Goal: Task Accomplishment & Management: Manage account settings

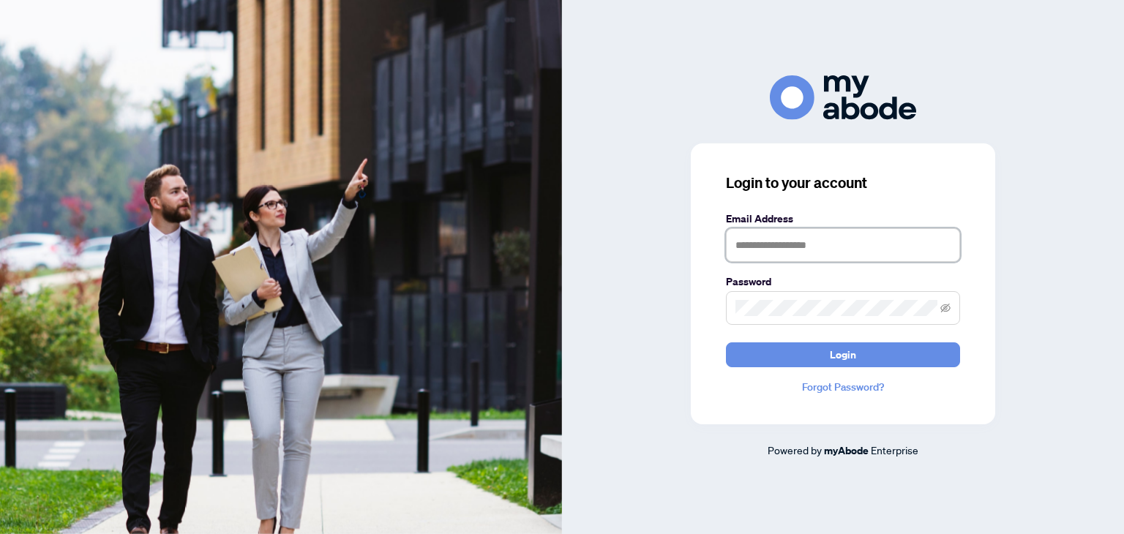
type input "**********"
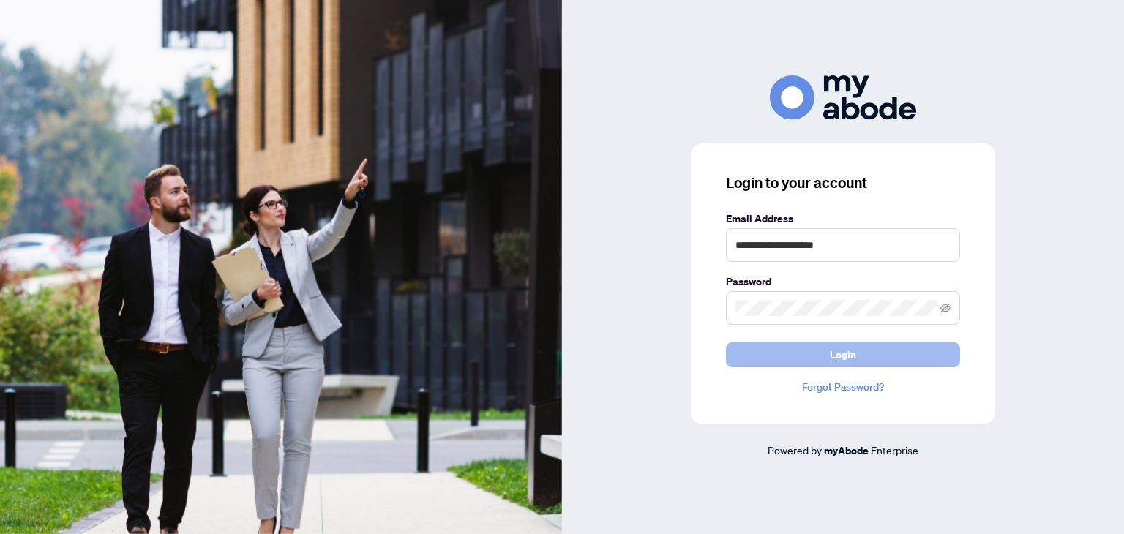
click at [855, 357] on span "Login" at bounding box center [843, 354] width 26 height 23
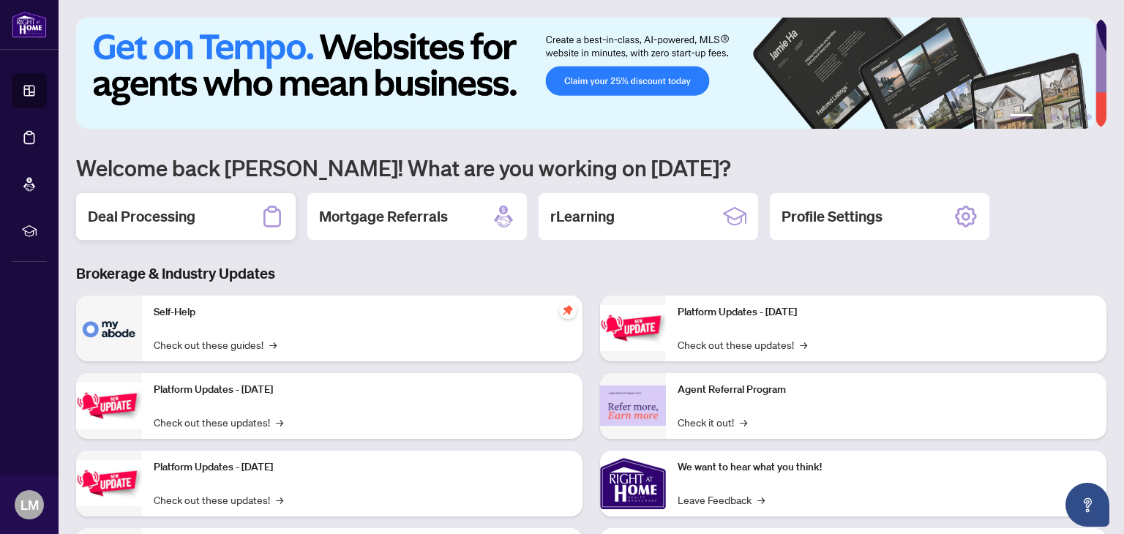
click at [181, 206] on h2 "Deal Processing" at bounding box center [142, 216] width 108 height 20
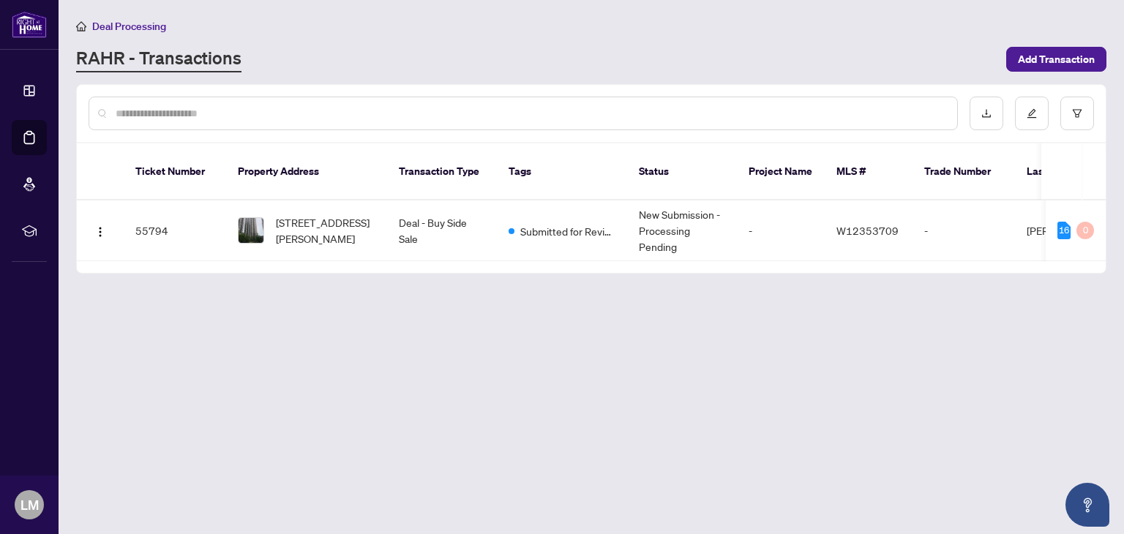
click at [267, 214] on div "2408-3 Michael Power Pl, Toronto, Ontario M9A 0A2, Canada" at bounding box center [307, 230] width 138 height 32
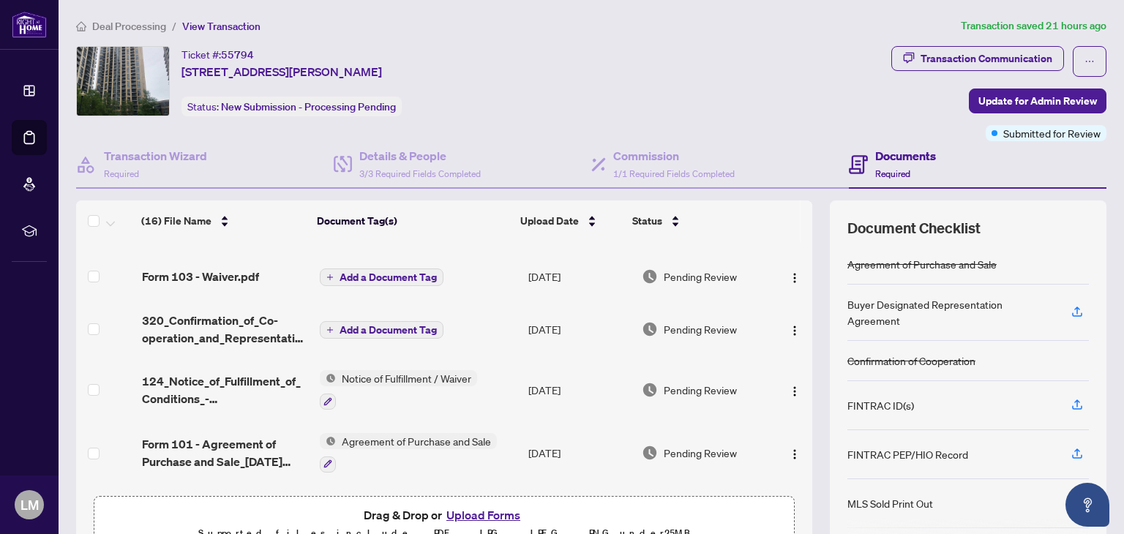
scroll to position [552, 0]
click at [250, 318] on span "320_Confirmation_of_Co-operation_and_Representation_-_Buyer_Seller_-_PropTx-ORE…" at bounding box center [225, 327] width 166 height 35
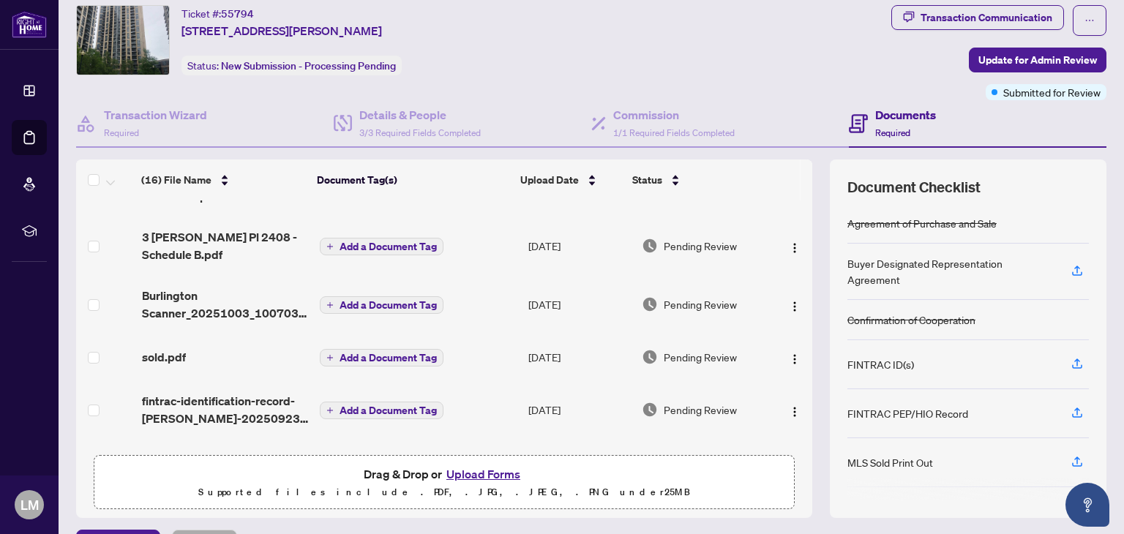
scroll to position [78, 0]
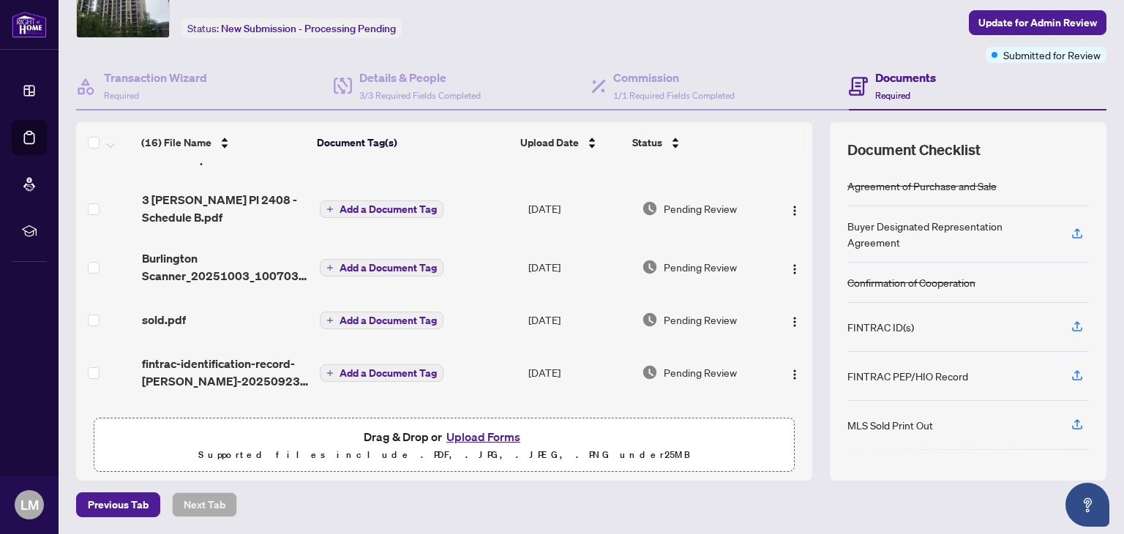
click at [477, 439] on button "Upload Forms" at bounding box center [483, 436] width 83 height 19
click at [501, 442] on button "Upload Forms" at bounding box center [483, 436] width 83 height 19
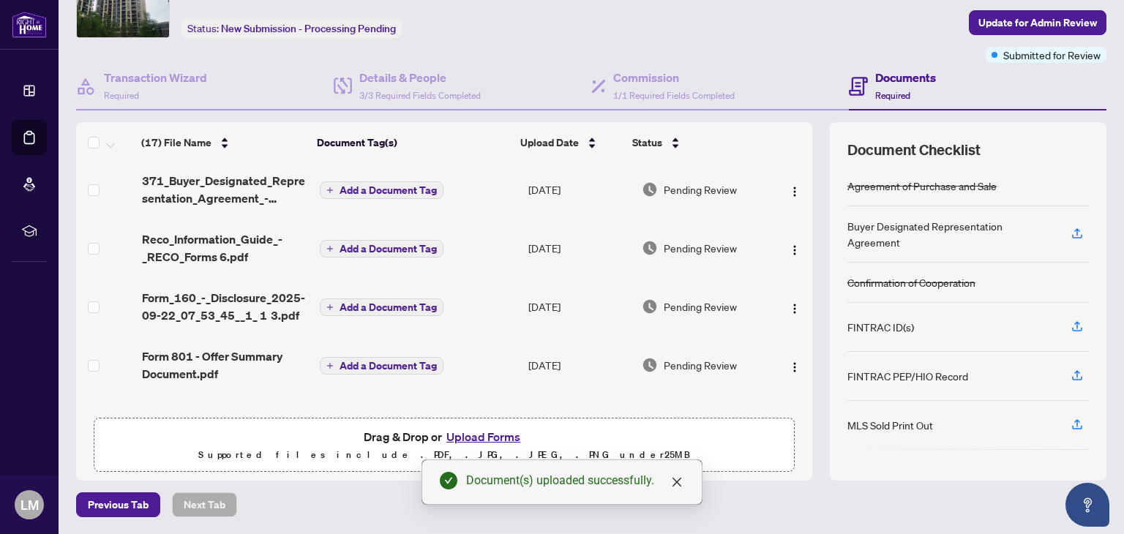
scroll to position [0, 0]
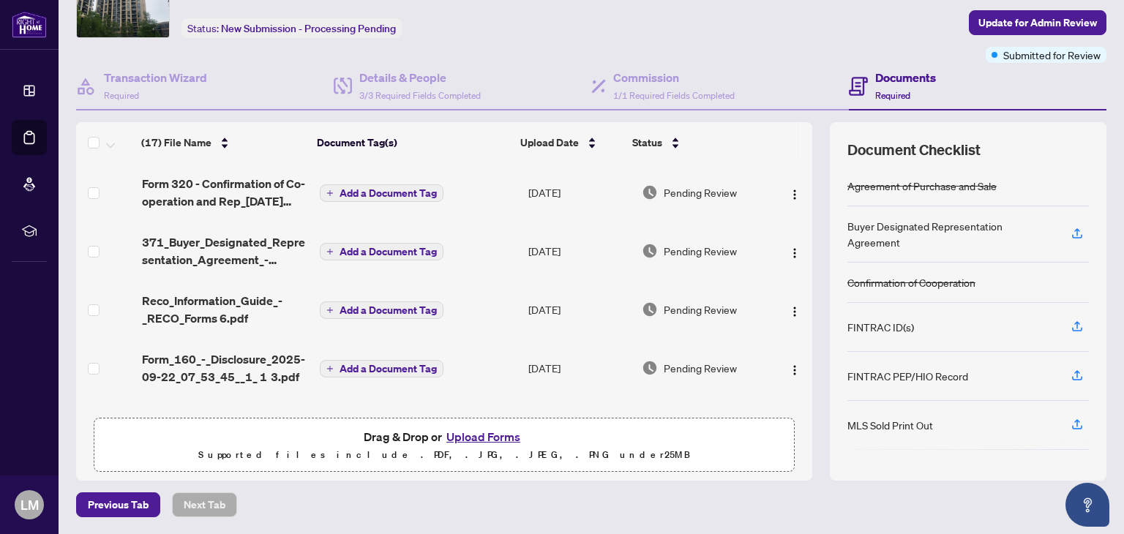
click at [263, 179] on span "Form 320 - Confirmation of Co-operation and Rep_2025-09-22 19_38_51 4.pdf" at bounding box center [225, 192] width 166 height 35
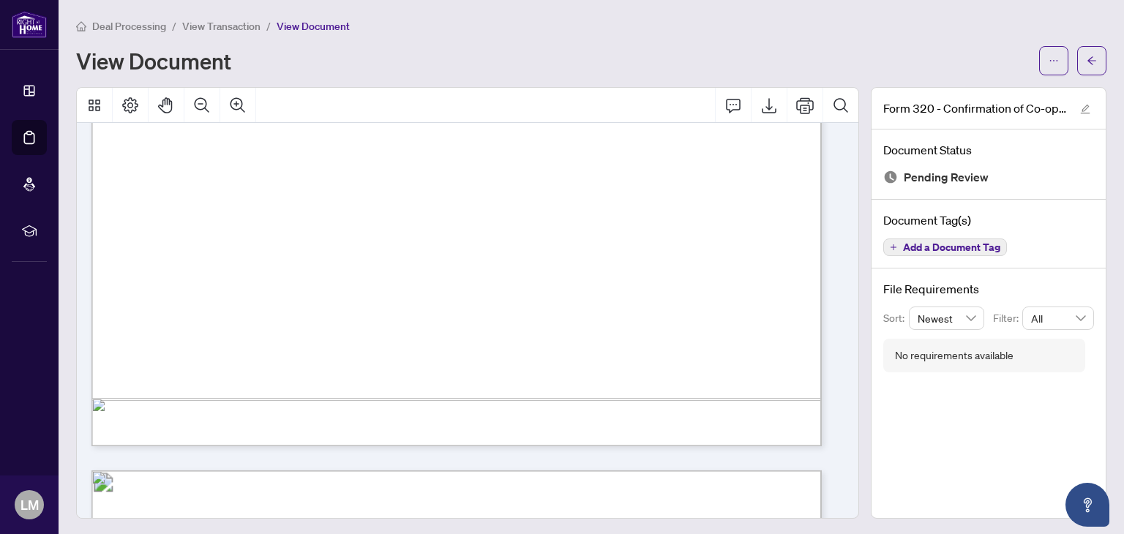
scroll to position [635, 0]
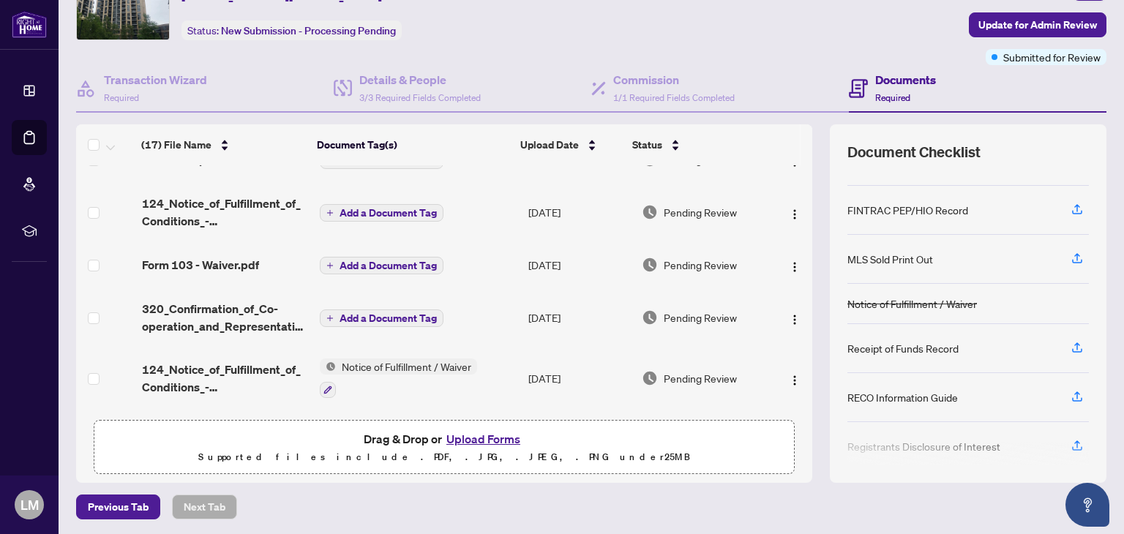
scroll to position [544, 0]
click at [789, 318] on img "button" at bounding box center [795, 321] width 12 height 12
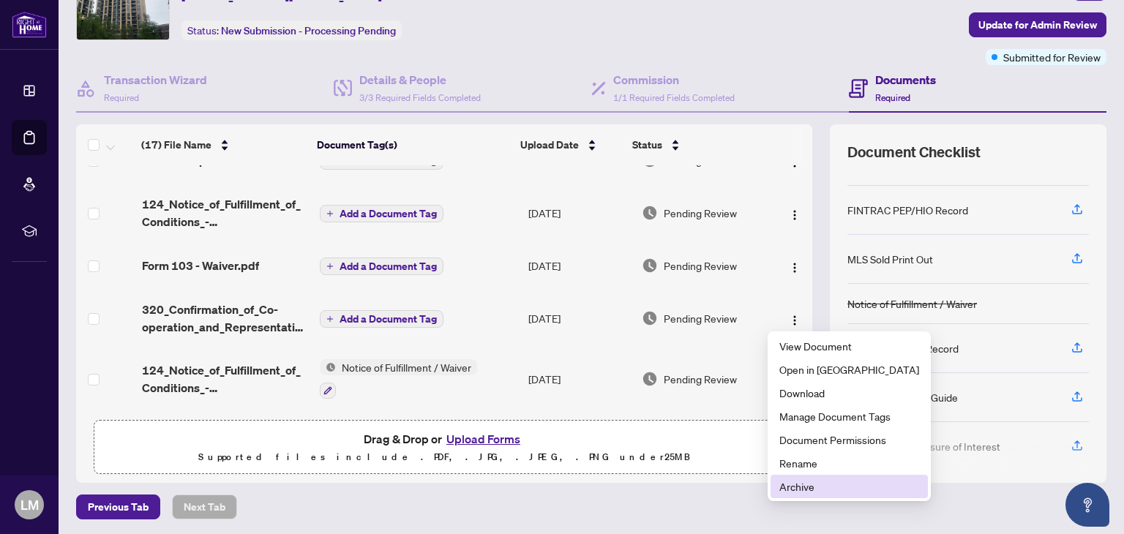
click at [804, 492] on span "Archive" at bounding box center [849, 487] width 140 height 16
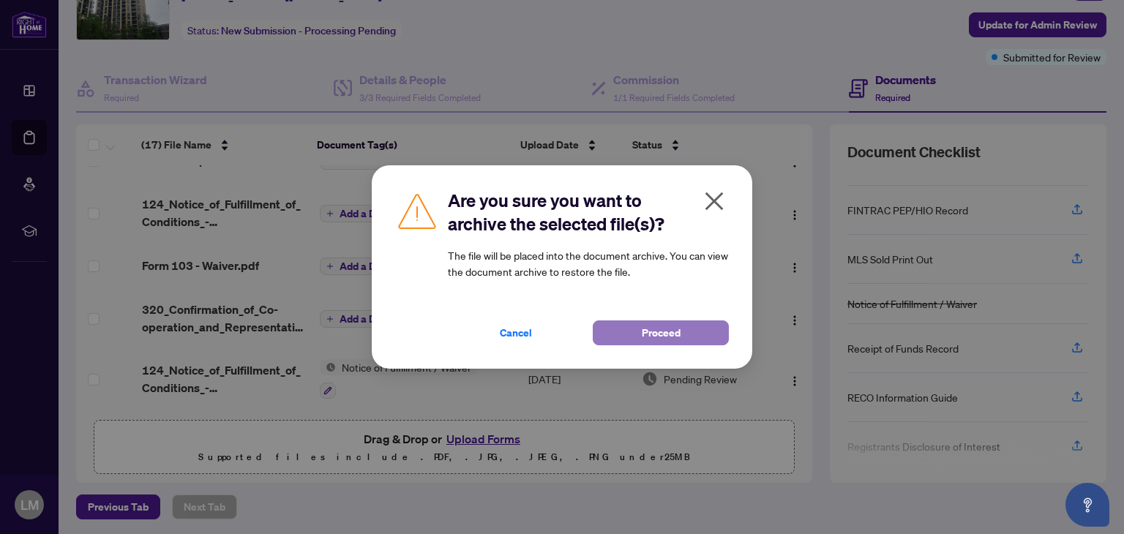
click at [668, 332] on span "Proceed" at bounding box center [661, 332] width 39 height 23
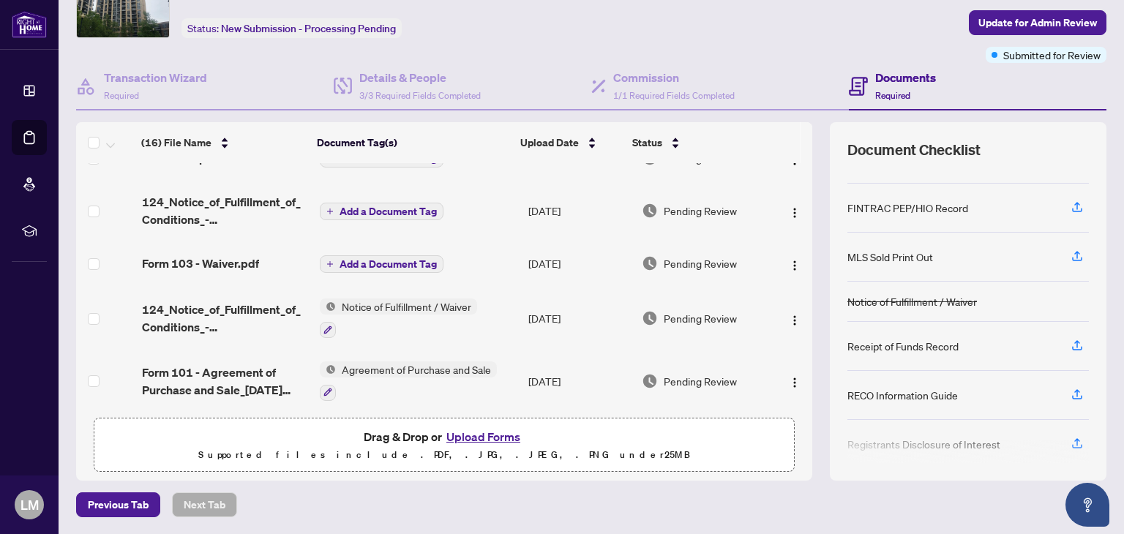
scroll to position [0, 0]
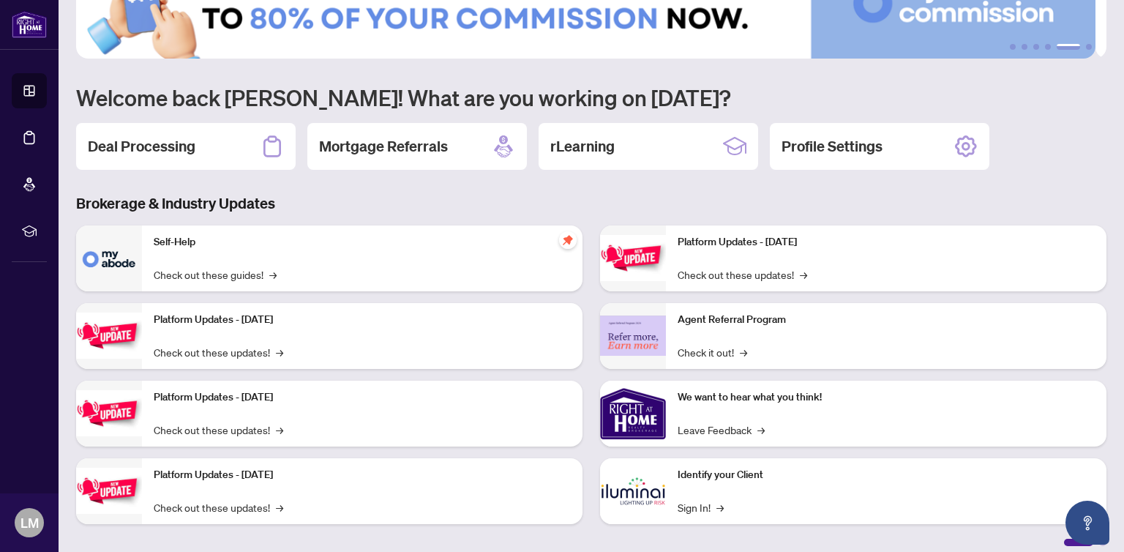
scroll to position [81, 0]
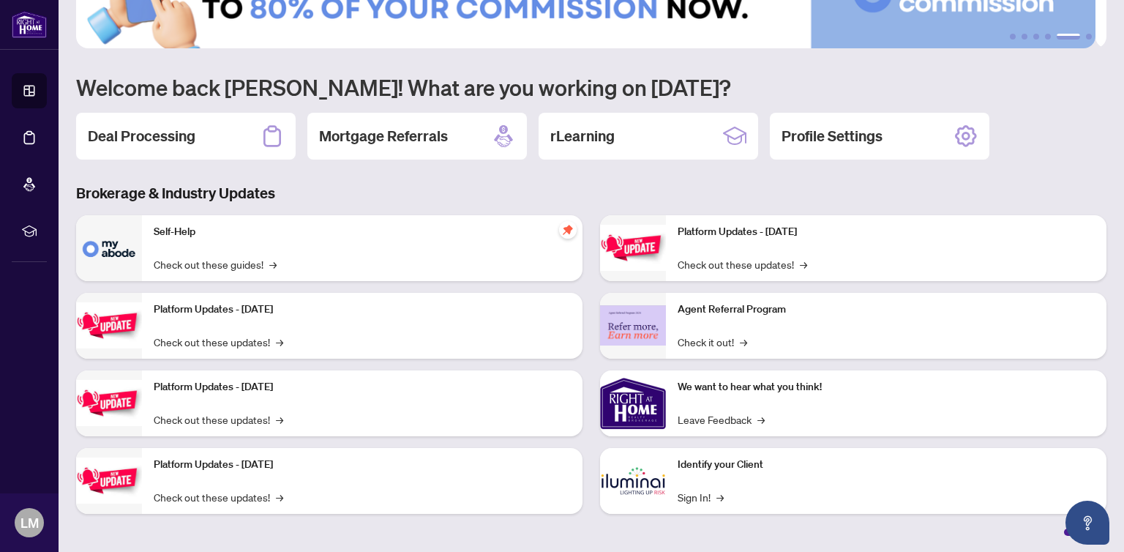
click at [666, 486] on div "Identify your Client Sign In! →" at bounding box center [886, 481] width 441 height 66
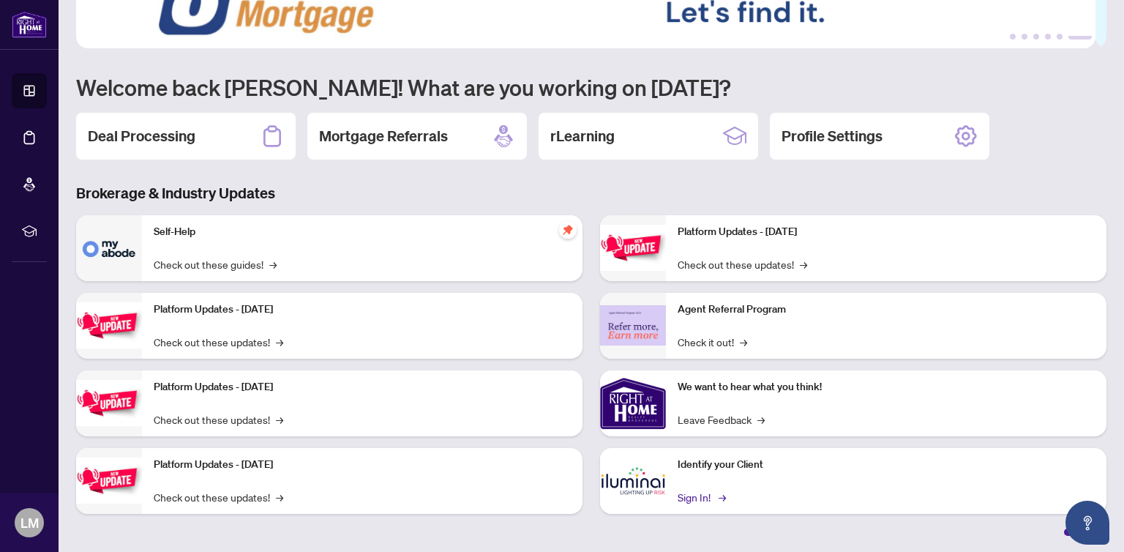
click at [698, 493] on link "Sign In! →" at bounding box center [701, 497] width 46 height 16
click at [789, 485] on div "Identify your Client Sign In! →" at bounding box center [886, 481] width 441 height 66
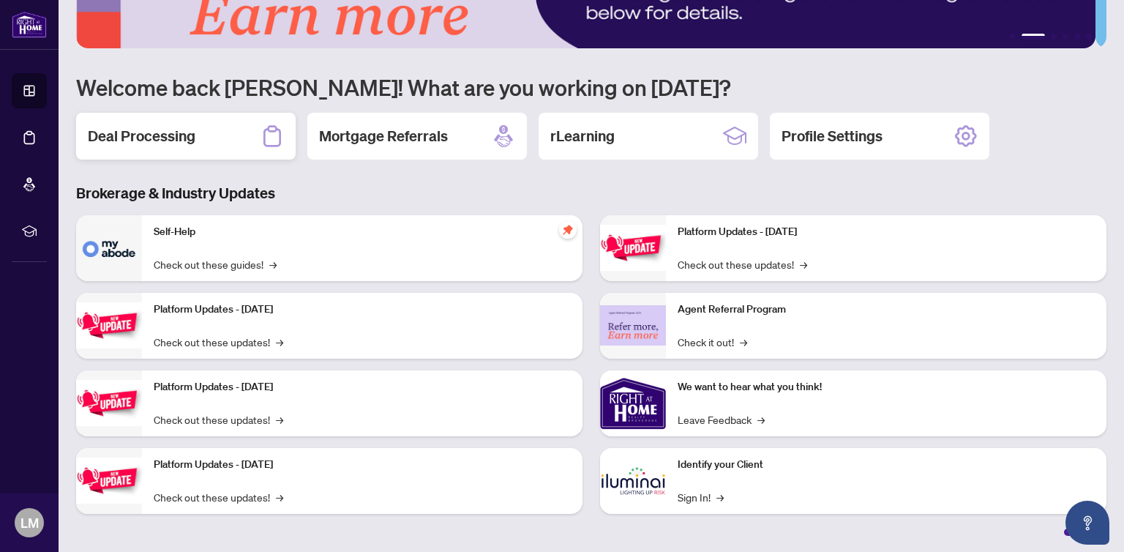
click at [171, 136] on h2 "Deal Processing" at bounding box center [142, 136] width 108 height 20
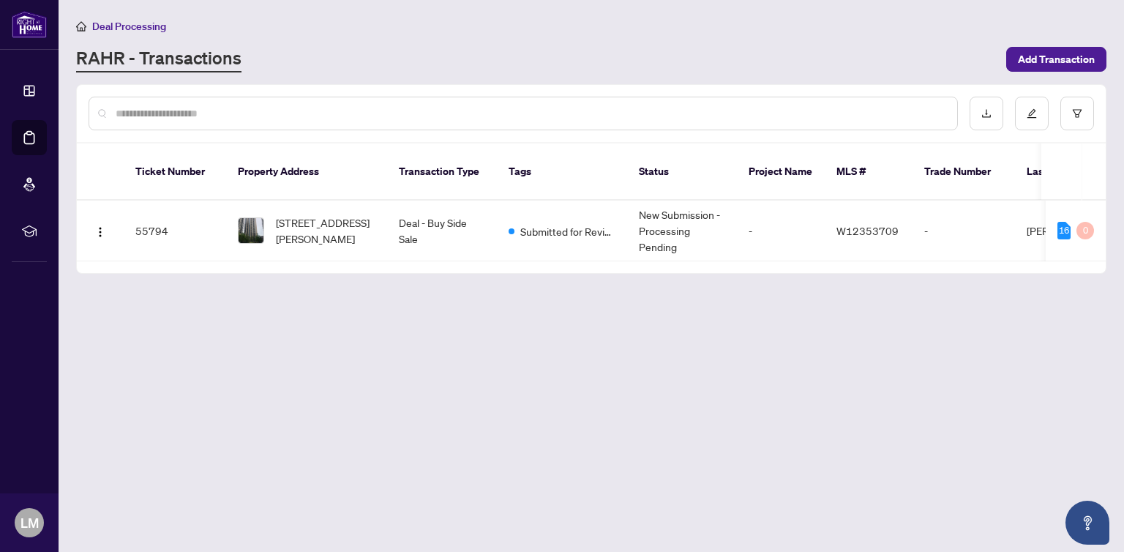
click at [177, 162] on th "Ticket Number" at bounding box center [175, 171] width 102 height 57
click at [291, 214] on span "2408-3 Michael Power Pl, Toronto, Ontario M9A 0A2, Canada" at bounding box center [326, 230] width 100 height 32
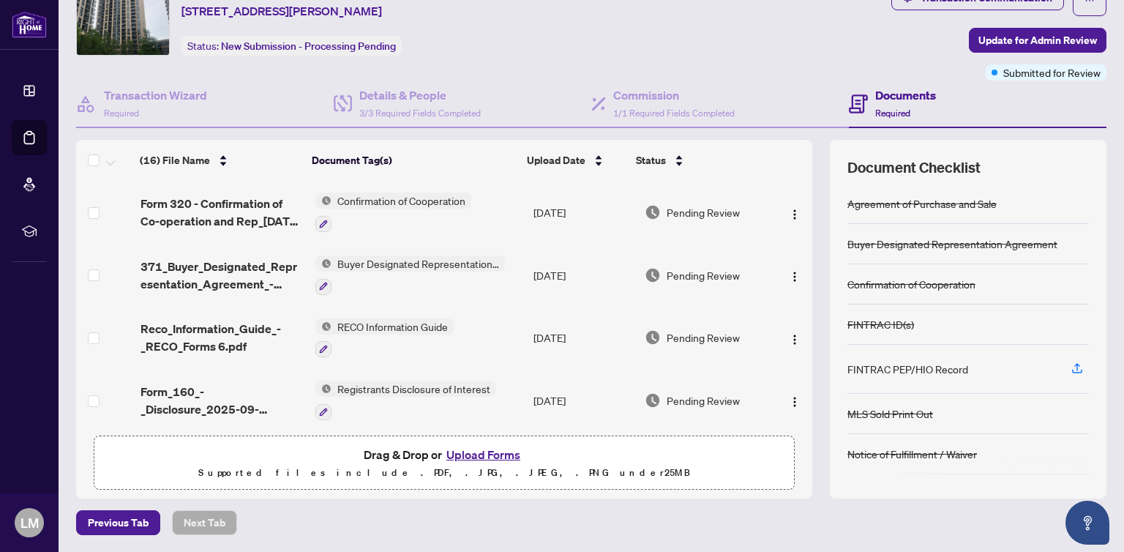
scroll to position [1, 0]
click at [262, 216] on span "Form 320 - Confirmation of Co-operation and Rep_2025-09-22 19_38_51 4.pdf" at bounding box center [222, 211] width 163 height 35
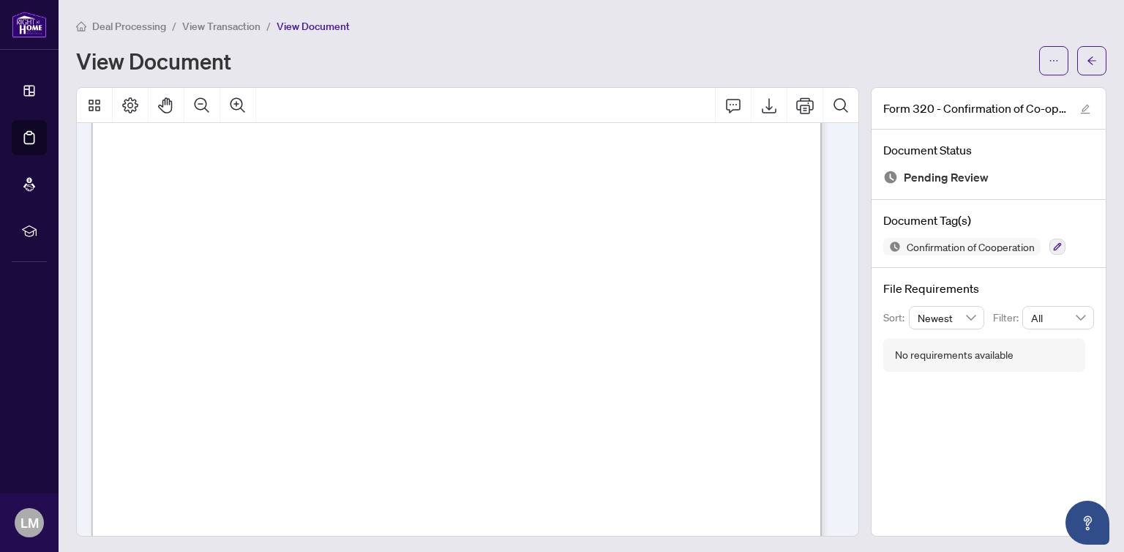
scroll to position [384, 0]
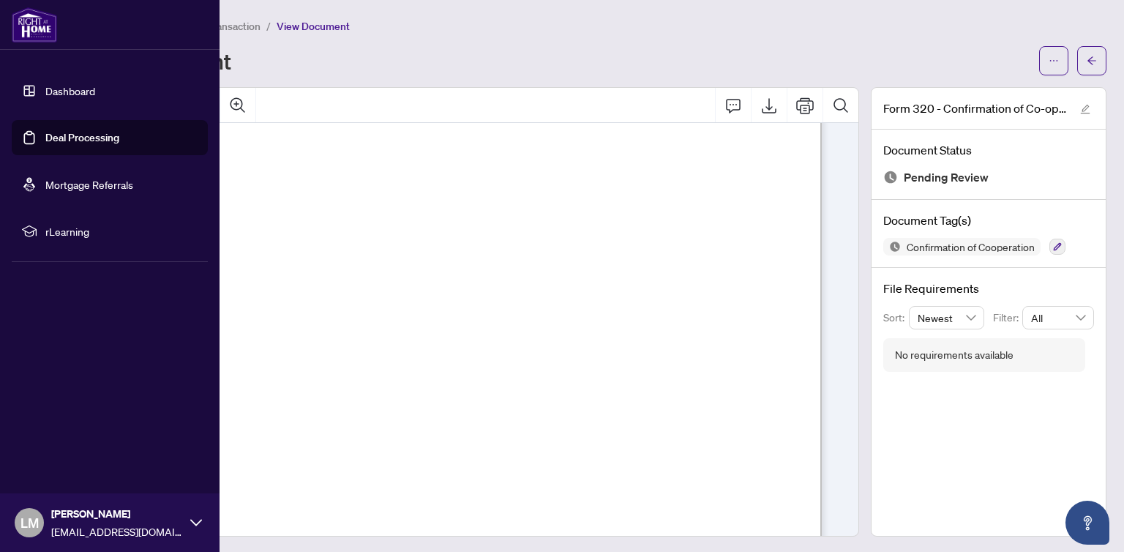
click at [419, 38] on div "Deal Processing / View Transaction / View Document View Document" at bounding box center [591, 47] width 1031 height 58
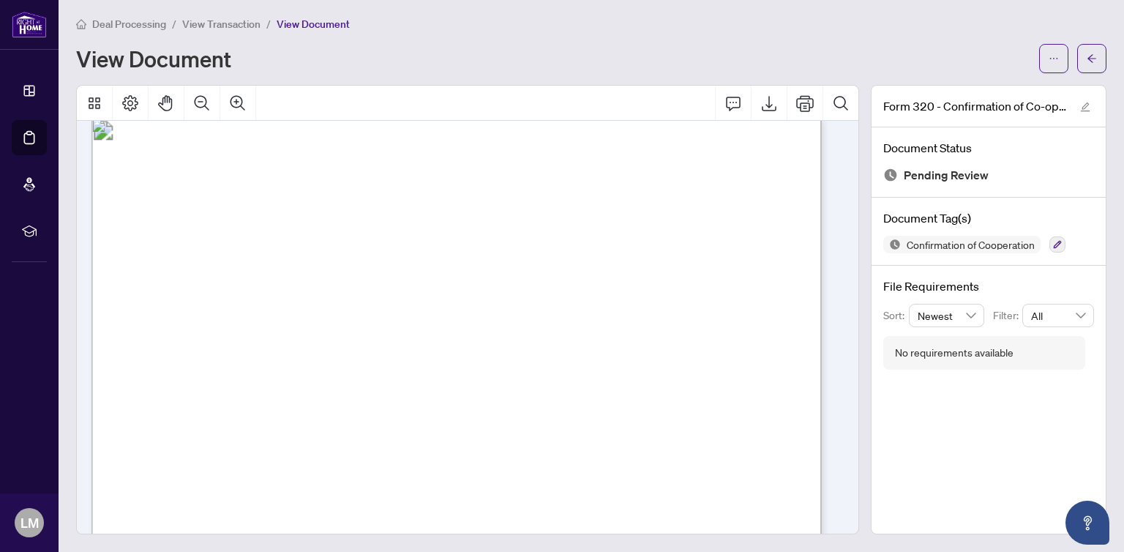
scroll to position [0, 0]
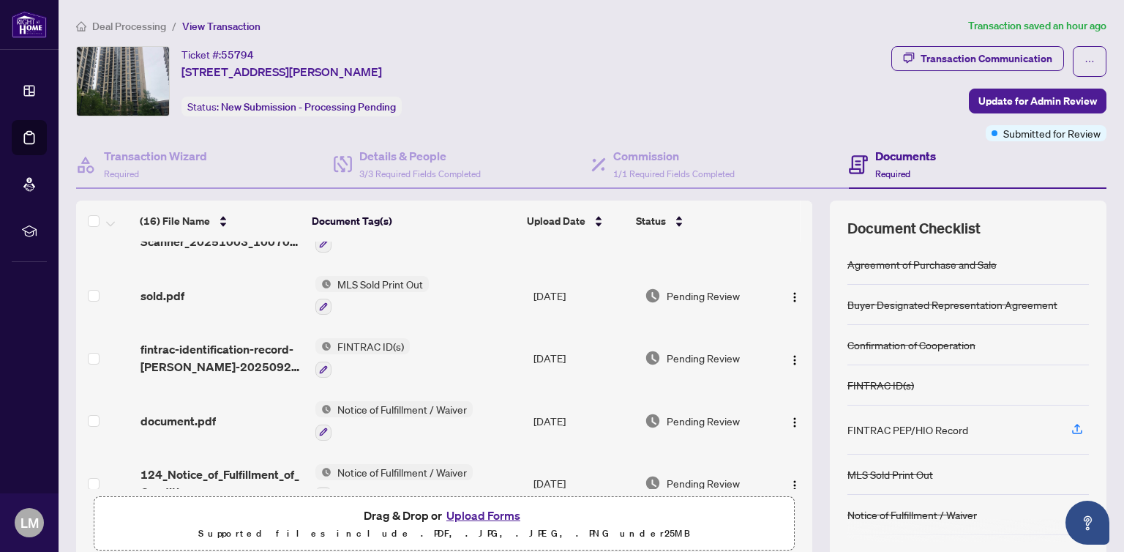
scroll to position [418, 0]
click at [218, 359] on span "fintrac-identification-record-anoushka-gupta-20250923-114038.pdf" at bounding box center [222, 356] width 163 height 35
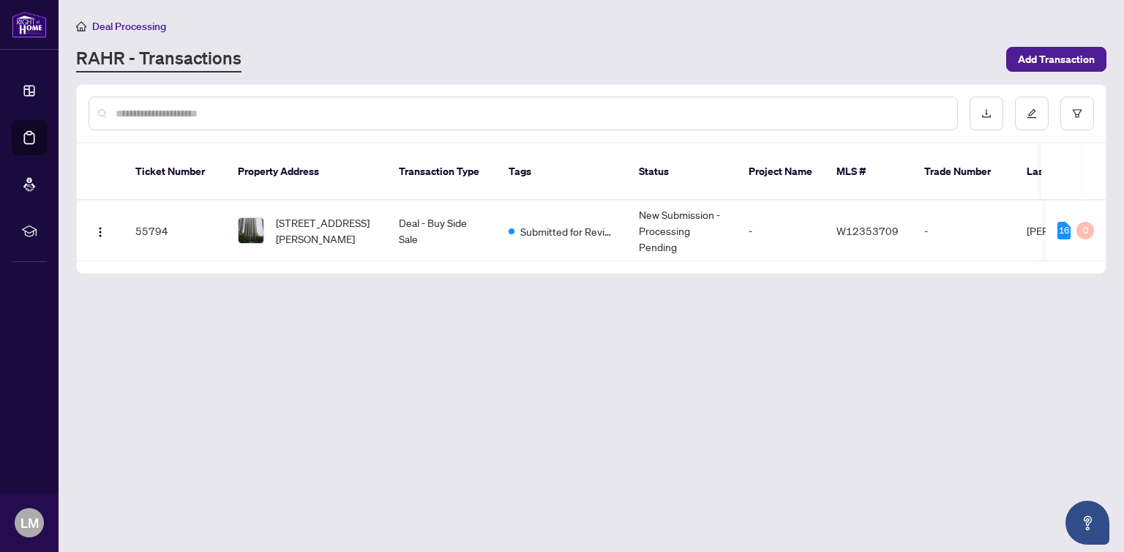
click at [156, 205] on td "55794" at bounding box center [175, 231] width 102 height 61
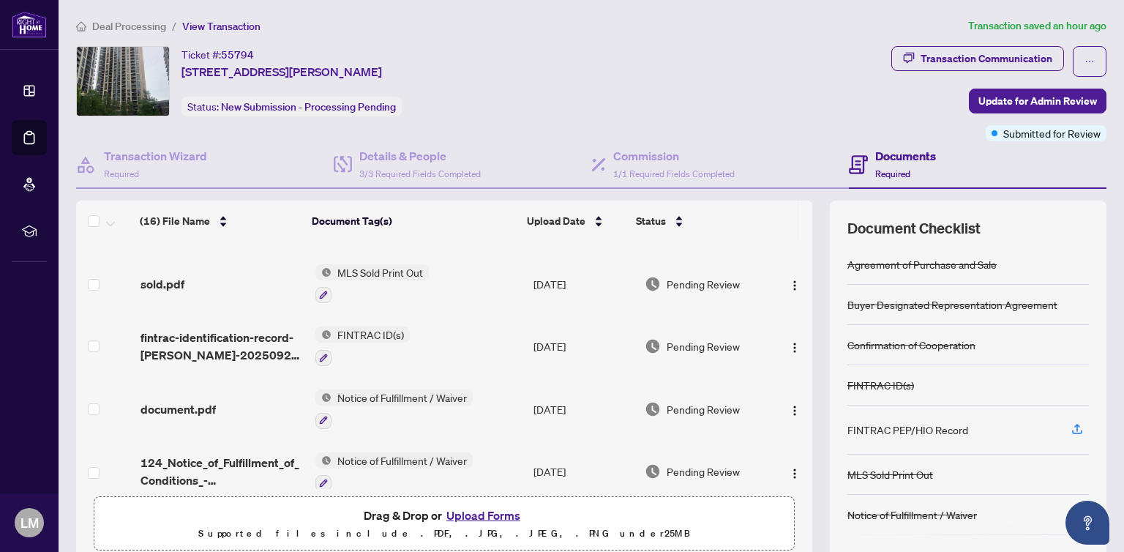
scroll to position [427, 0]
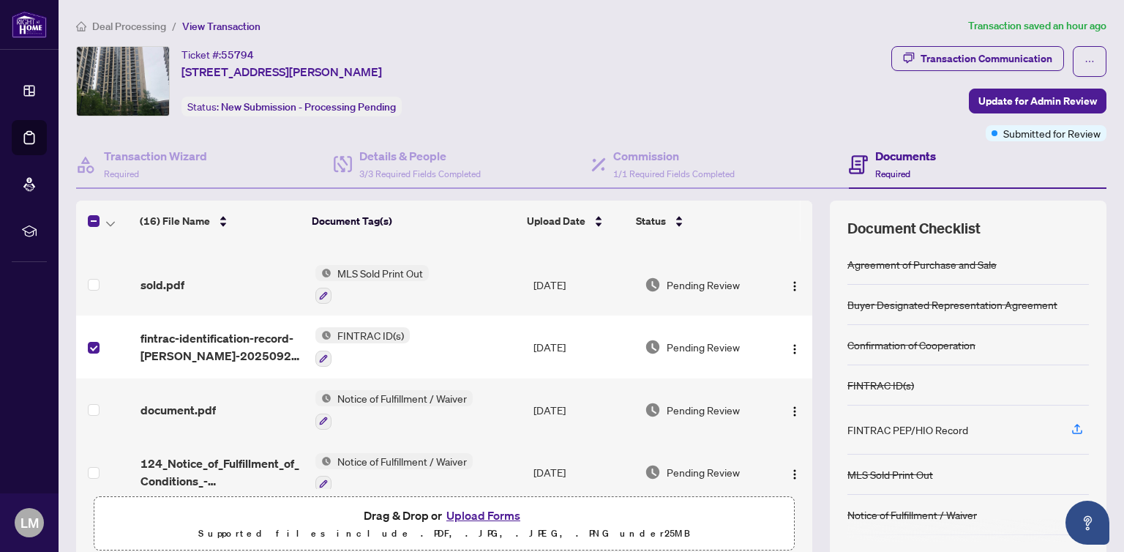
click at [194, 351] on span "fintrac-identification-record-anoushka-gupta-20250923-114038.pdf" at bounding box center [222, 346] width 163 height 35
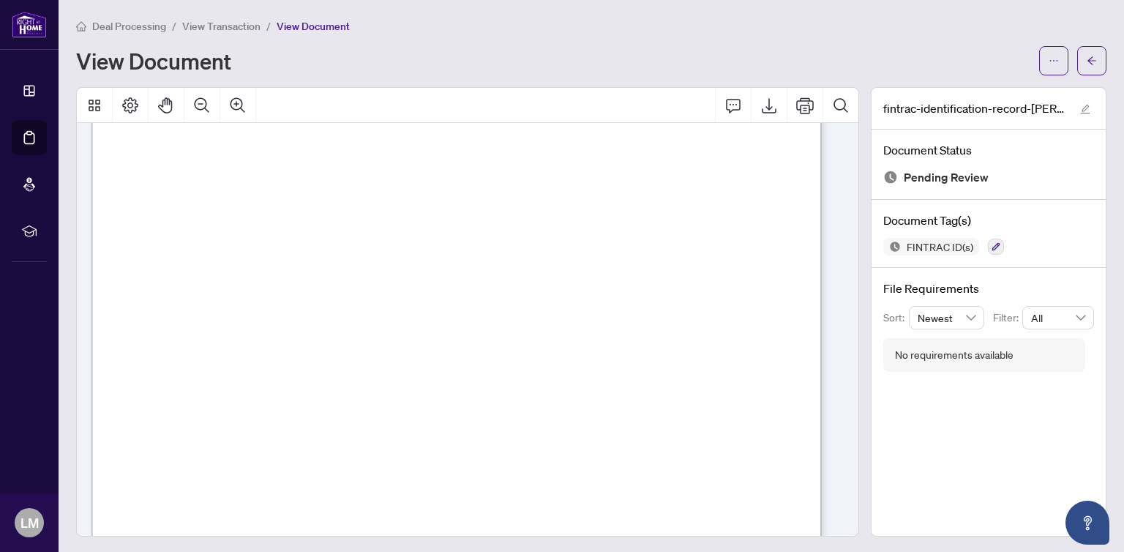
scroll to position [65, 0]
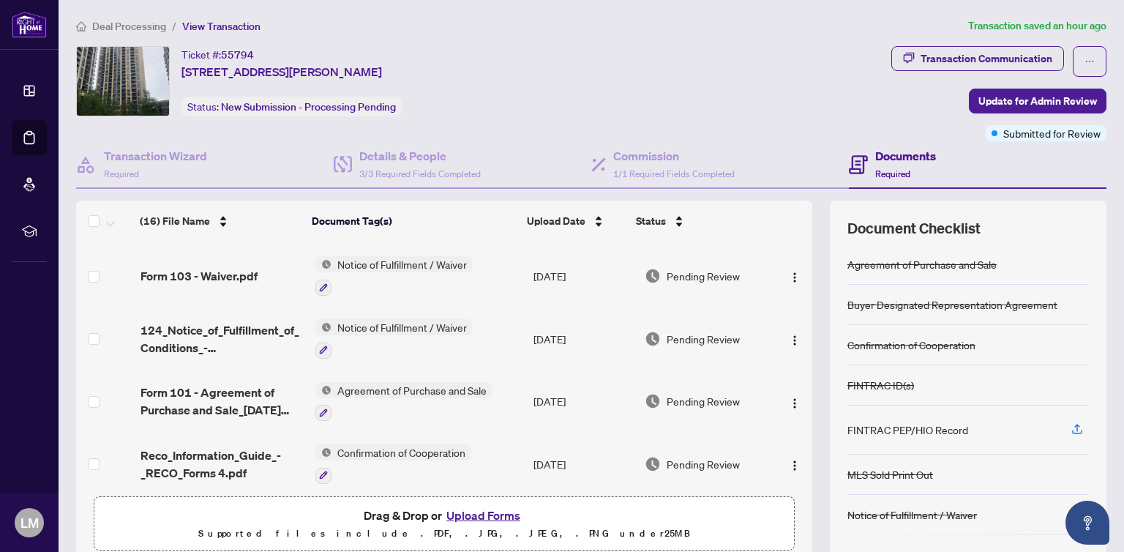
scroll to position [752, 0]
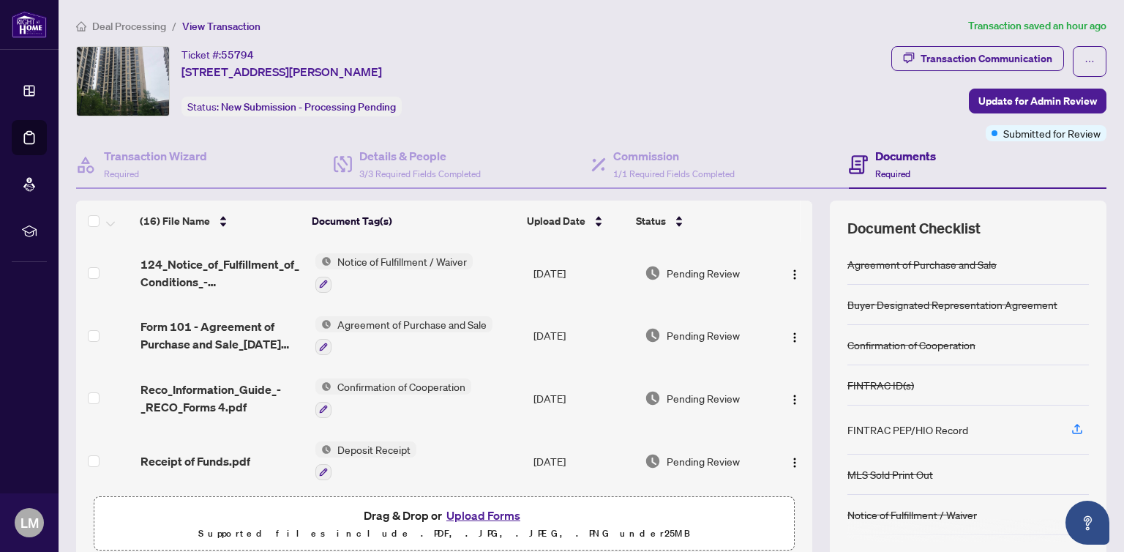
click at [387, 448] on span "Deposit Receipt" at bounding box center [374, 449] width 85 height 16
click at [227, 452] on span "Receipt of Funds.pdf" at bounding box center [196, 461] width 110 height 18
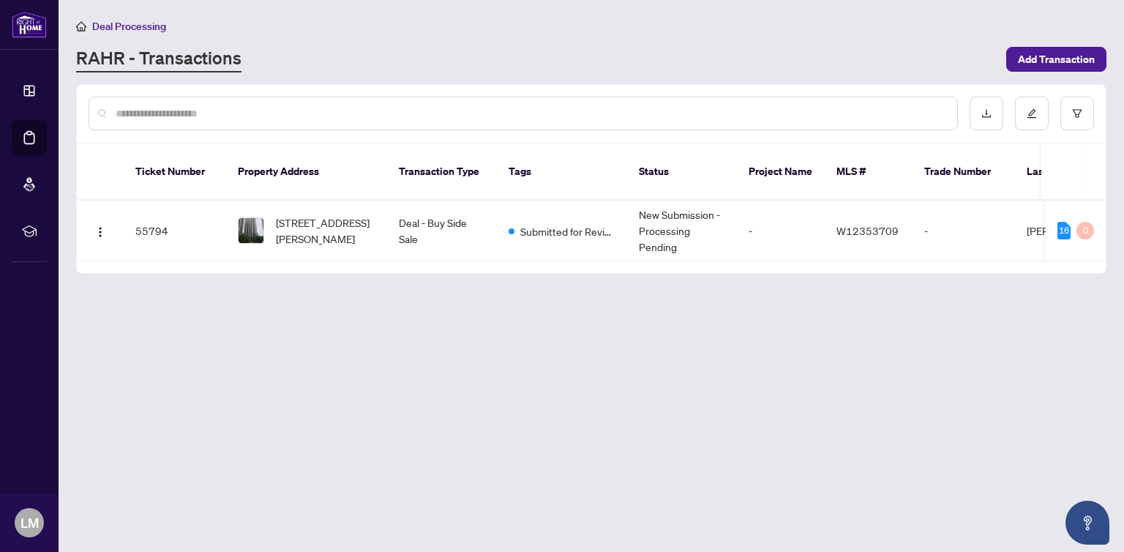
click at [145, 208] on td "55794" at bounding box center [175, 231] width 102 height 61
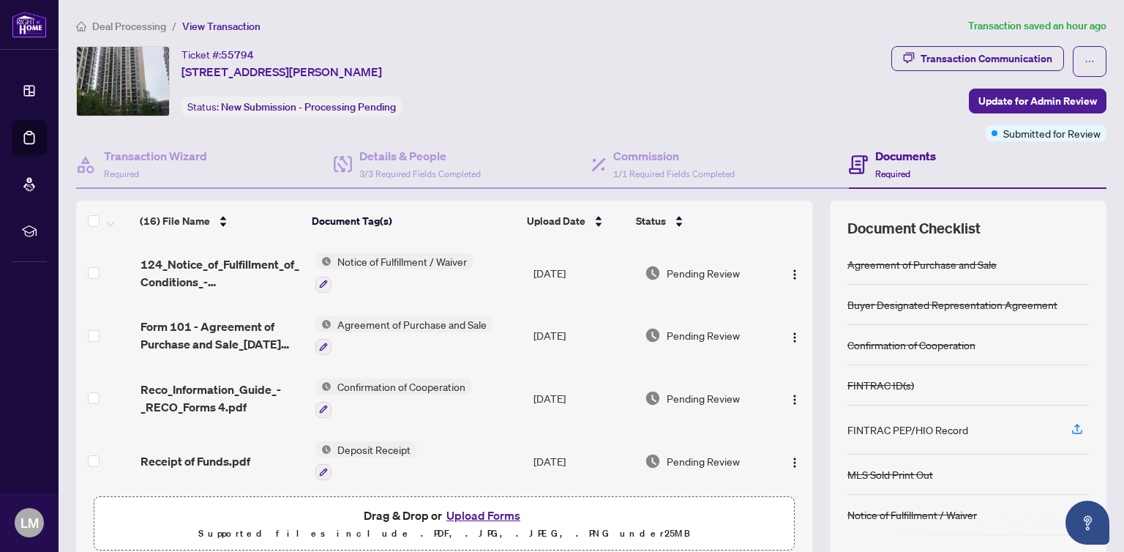
scroll to position [61, 0]
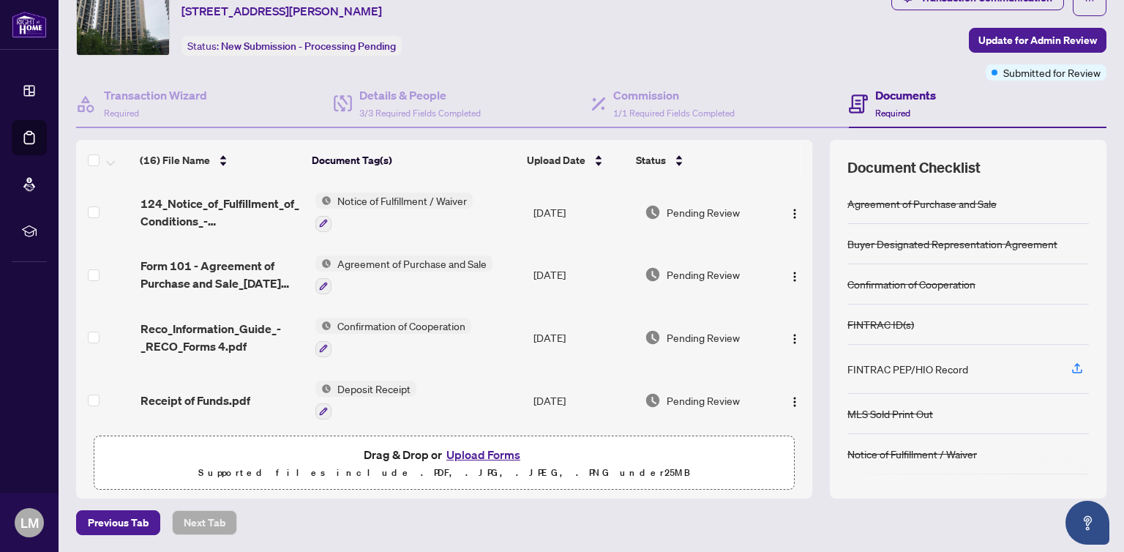
click at [226, 392] on span "Receipt of Funds.pdf" at bounding box center [196, 401] width 110 height 18
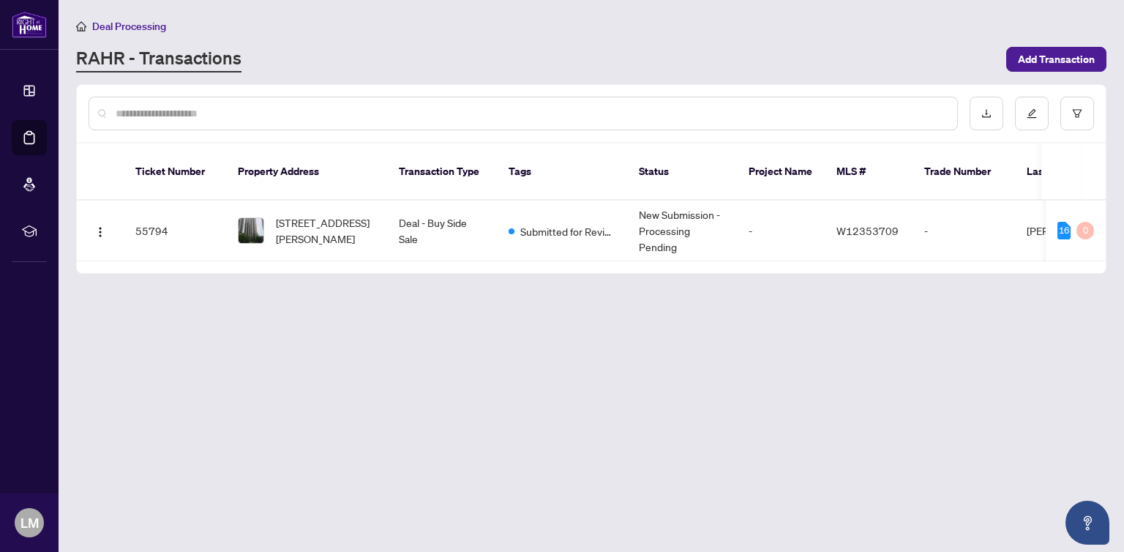
click at [250, 218] on img at bounding box center [251, 230] width 25 height 25
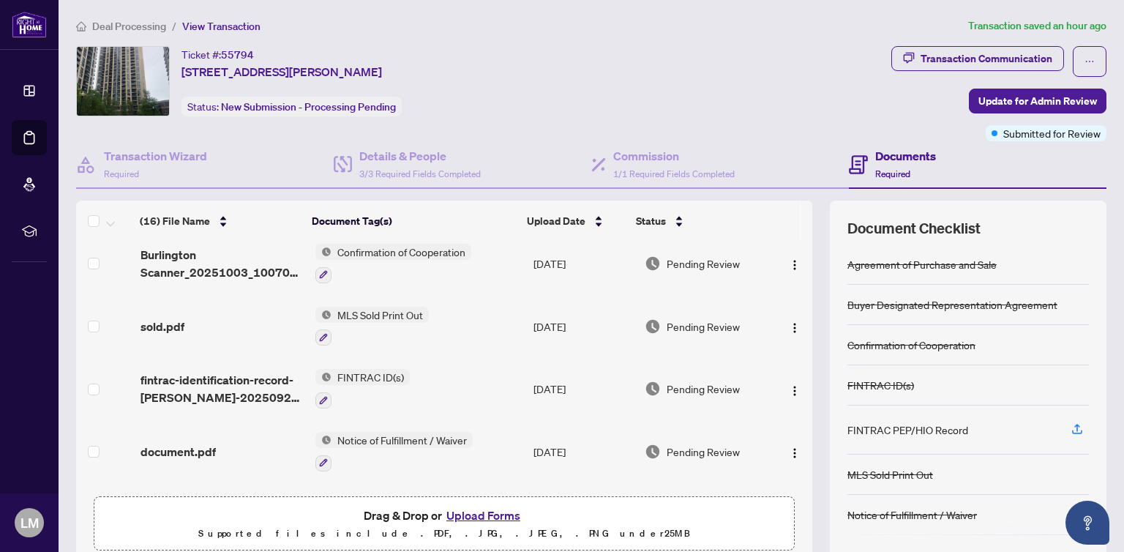
scroll to position [385, 0]
click at [316, 370] on img at bounding box center [323, 378] width 16 height 16
click at [269, 381] on span "fintrac-identification-record-anoushka-gupta-20250923-114038.pdf" at bounding box center [222, 389] width 163 height 35
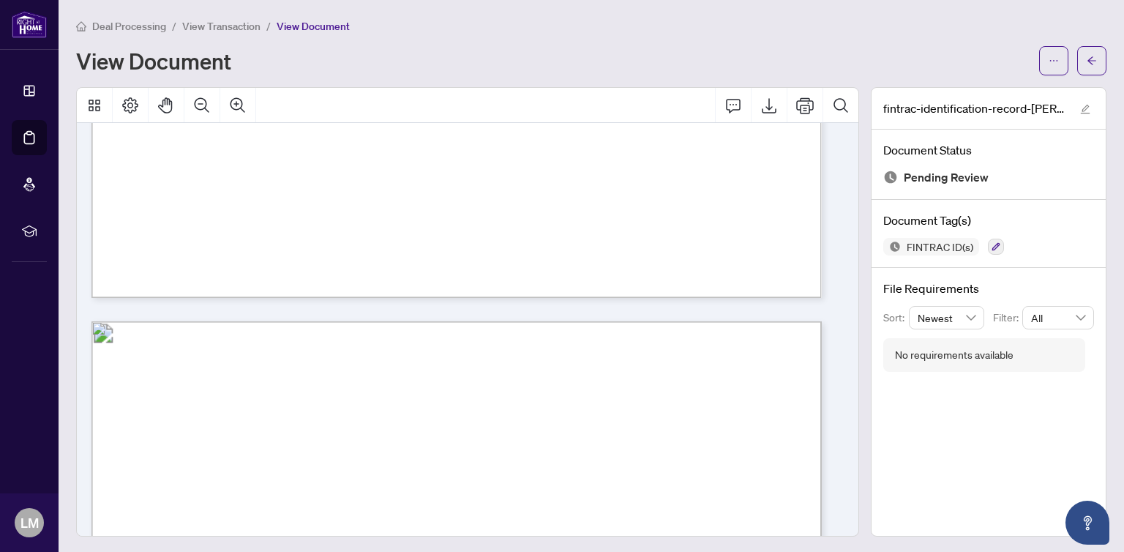
scroll to position [1748, 0]
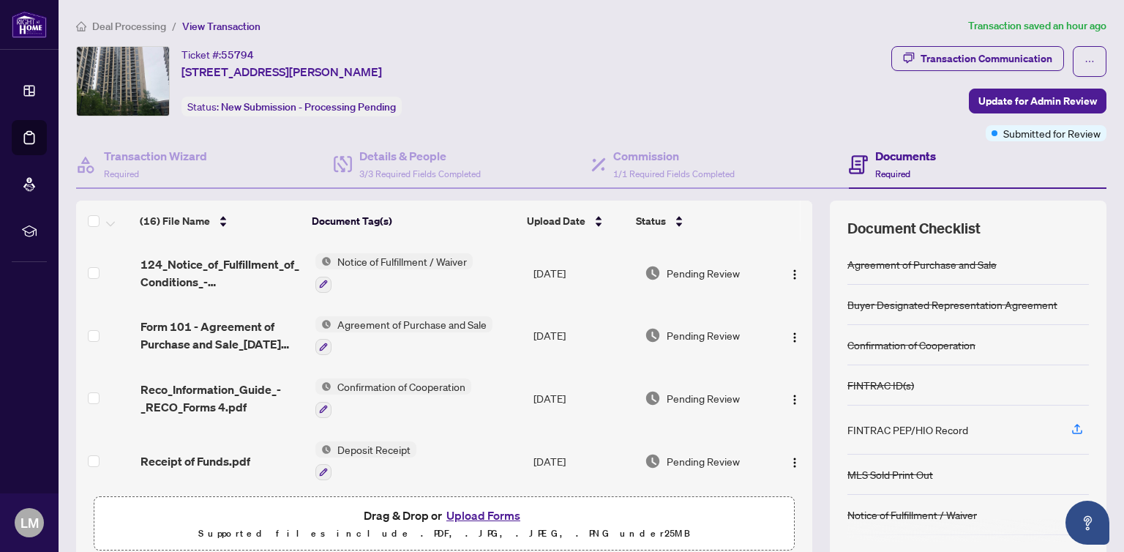
scroll to position [61, 0]
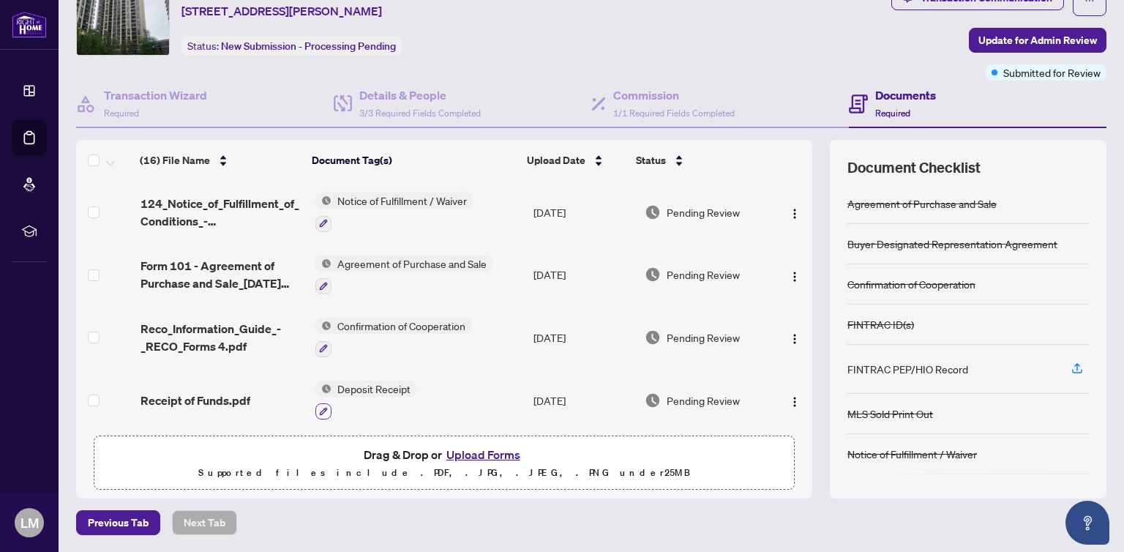
click at [324, 403] on button "button" at bounding box center [323, 411] width 16 height 16
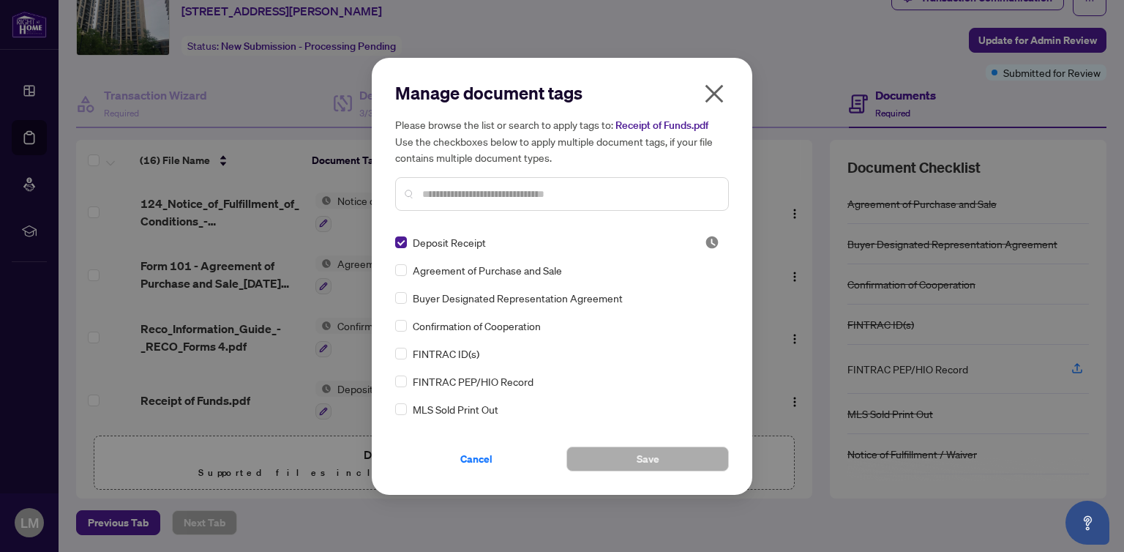
click at [722, 91] on icon "close" at bounding box center [714, 93] width 23 height 23
